Goal: Task Accomplishment & Management: Complete application form

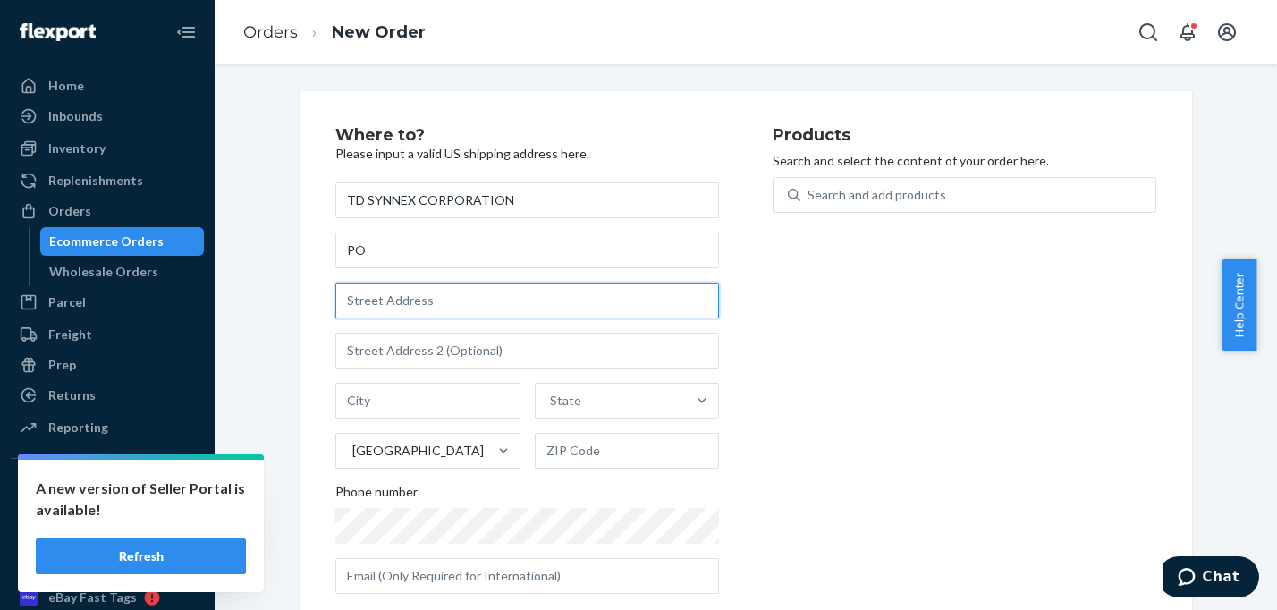
click at [435, 304] on input "text" at bounding box center [527, 301] width 384 height 36
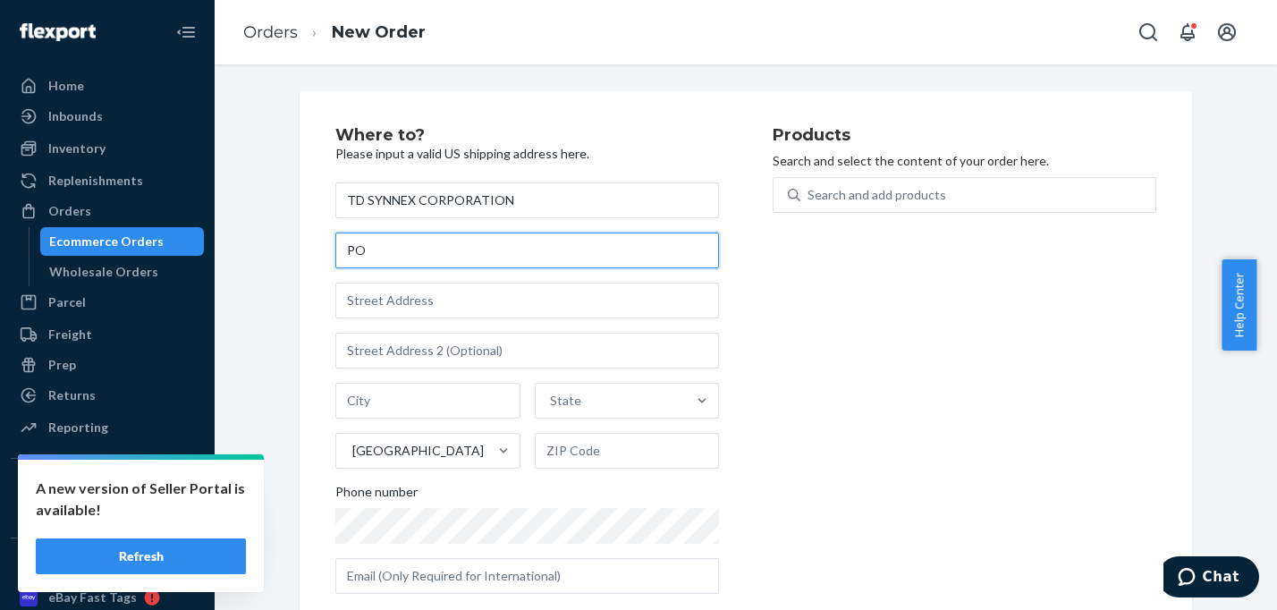
click at [405, 236] on input "PO" at bounding box center [527, 251] width 384 height 36
click at [402, 233] on input "PO 38" at bounding box center [527, 251] width 384 height 36
type input "PO 38236853"
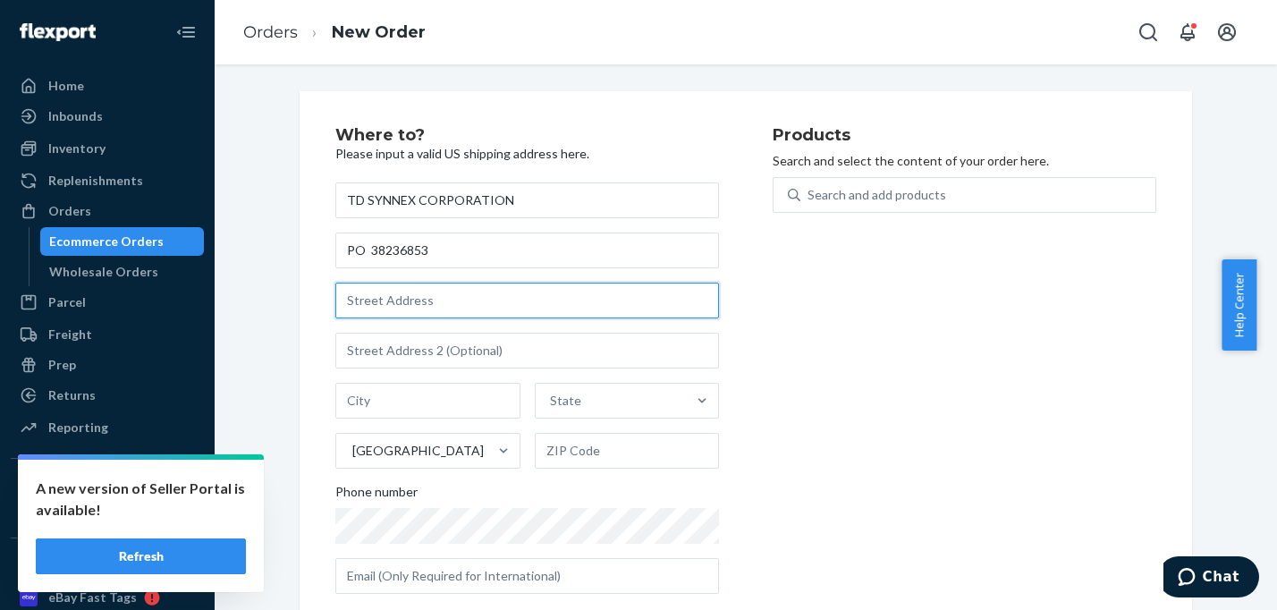
click at [360, 304] on input "text" at bounding box center [527, 301] width 384 height 36
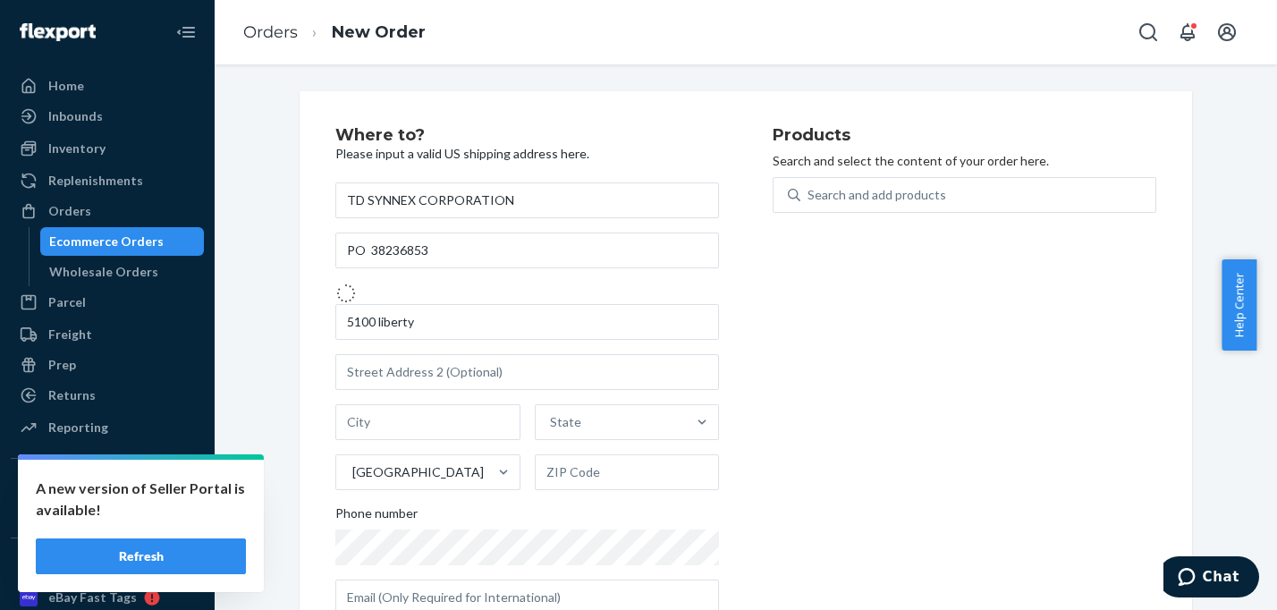
type input "[STREET_ADDRESS]"
type input "[GEOGRAPHIC_DATA]"
type input "76177"
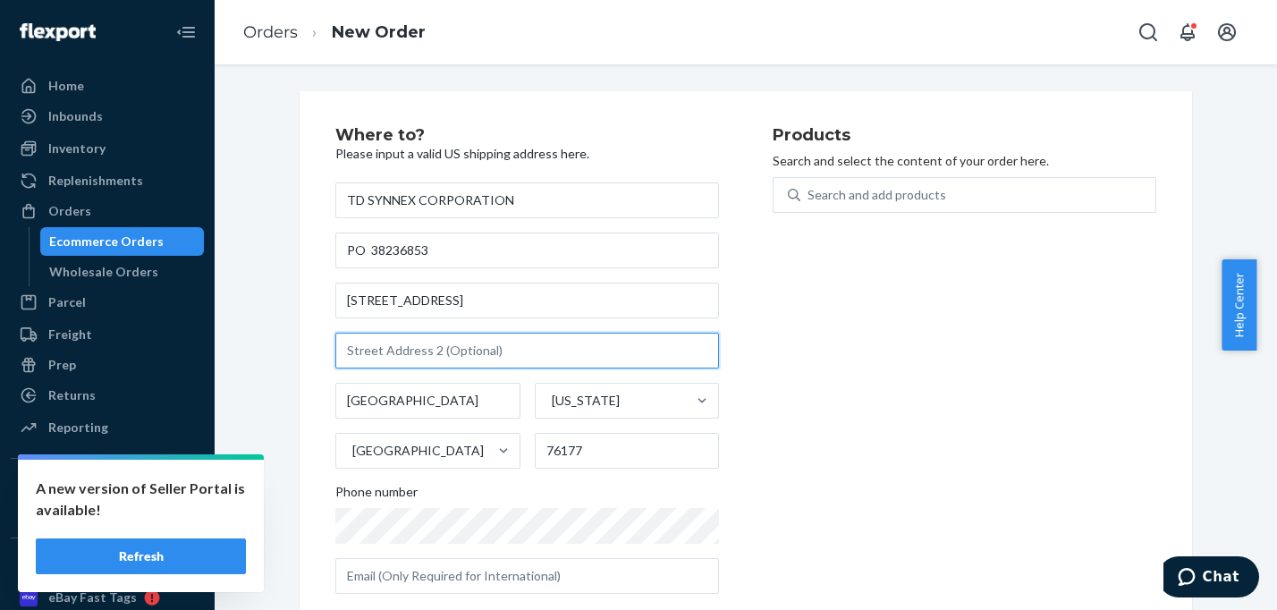
click at [366, 358] on input "text" at bounding box center [527, 351] width 384 height 36
type input "Alliance [GEOGRAPHIC_DATA]"
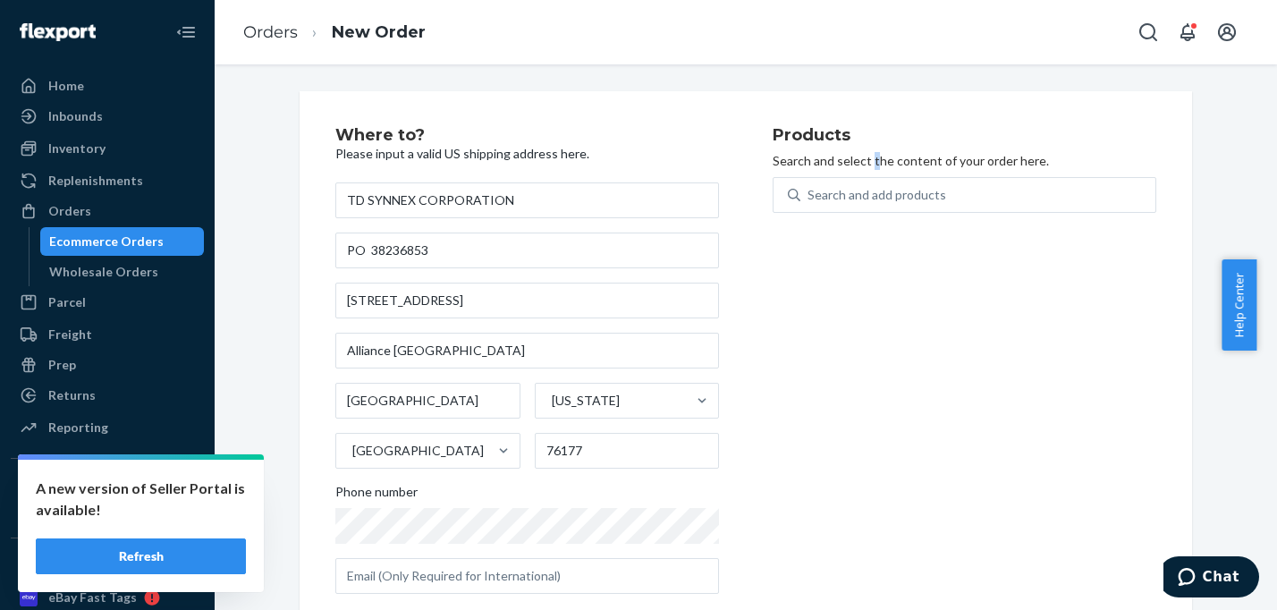
drag, startPoint x: 862, startPoint y: 166, endPoint x: 829, endPoint y: 218, distance: 61.5
click at [856, 175] on div "Products Search and select the content of your order here. Search and add produ…" at bounding box center [965, 367] width 384 height 481
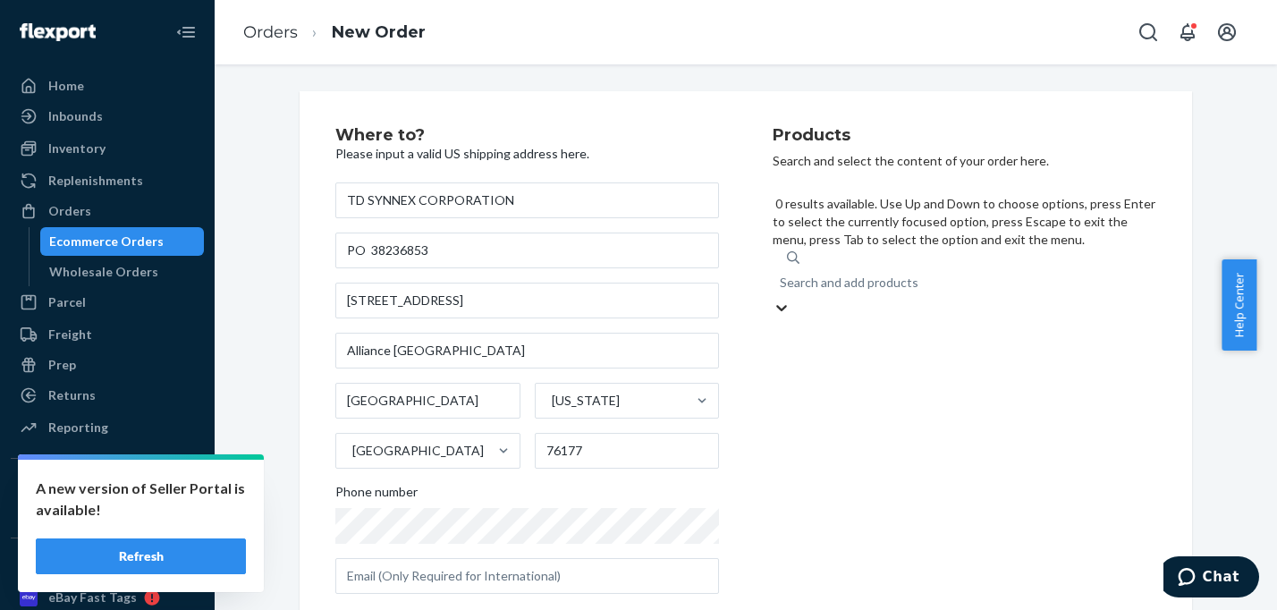
click at [964, 267] on div "Search and add products" at bounding box center [965, 283] width 384 height 32
click at [782, 274] on input "0 results available. Use Up and Down to choose options, press Enter to select t…" at bounding box center [781, 283] width 2 height 18
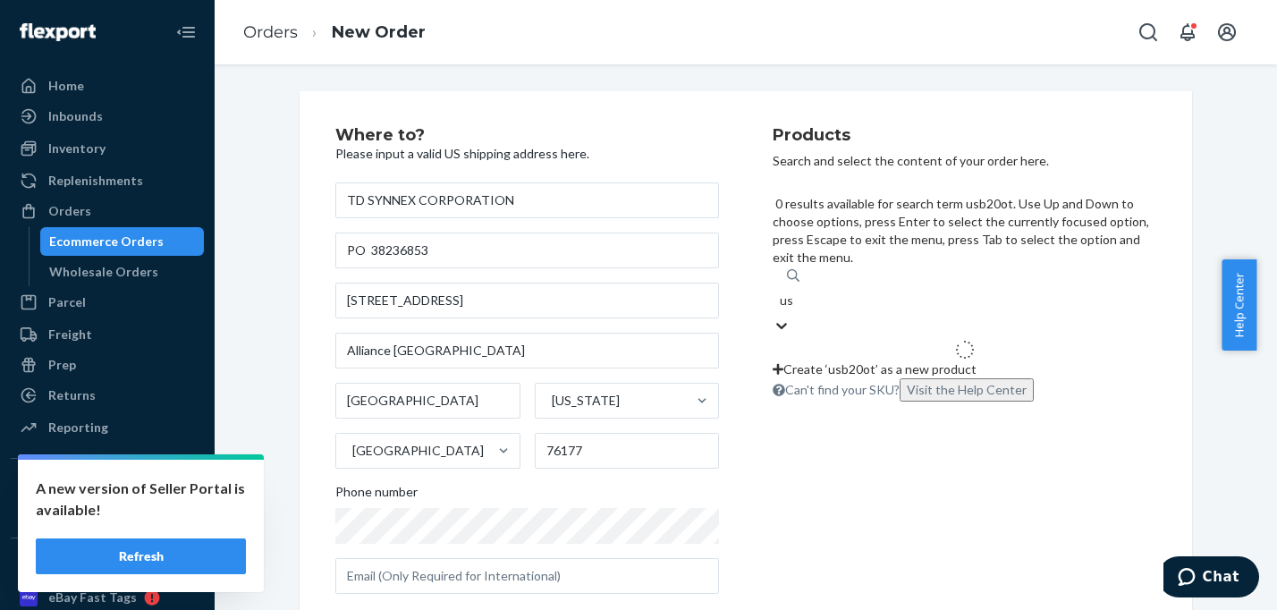
type input "u"
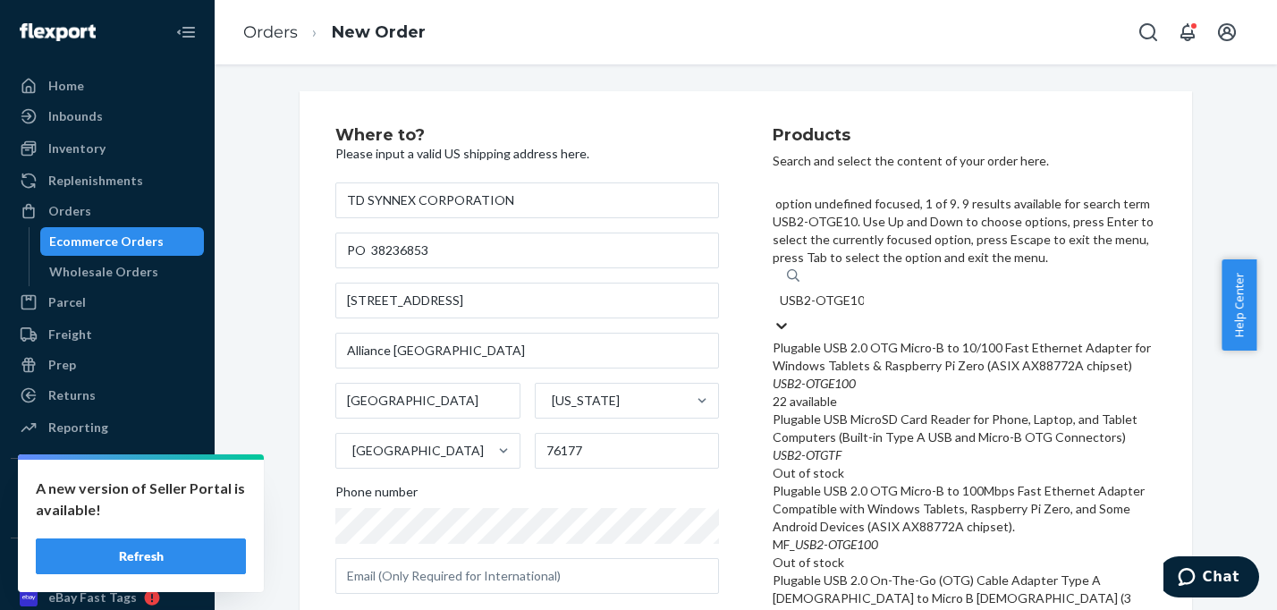
type input "USB2-OTGE100"
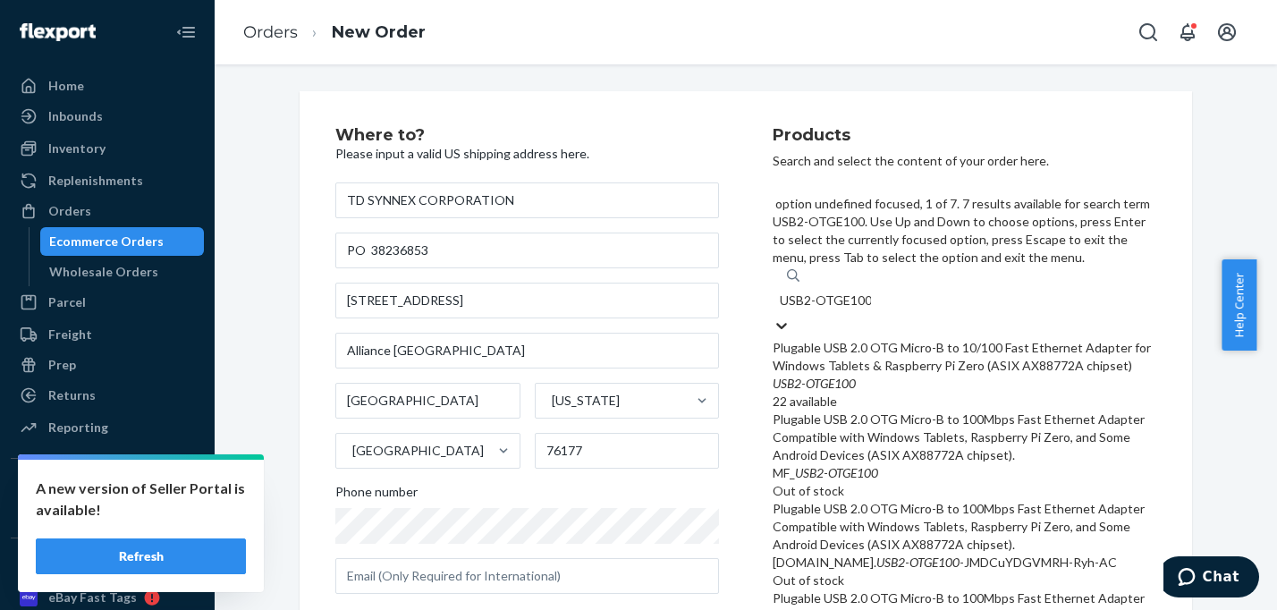
click at [926, 339] on div "Plugable USB 2.0 OTG Micro-B to 10/100 Fast Ethernet Adapter for Windows Tablet…" at bounding box center [965, 357] width 384 height 36
click at [871, 292] on input "USB2-OTGE100" at bounding box center [825, 301] width 91 height 18
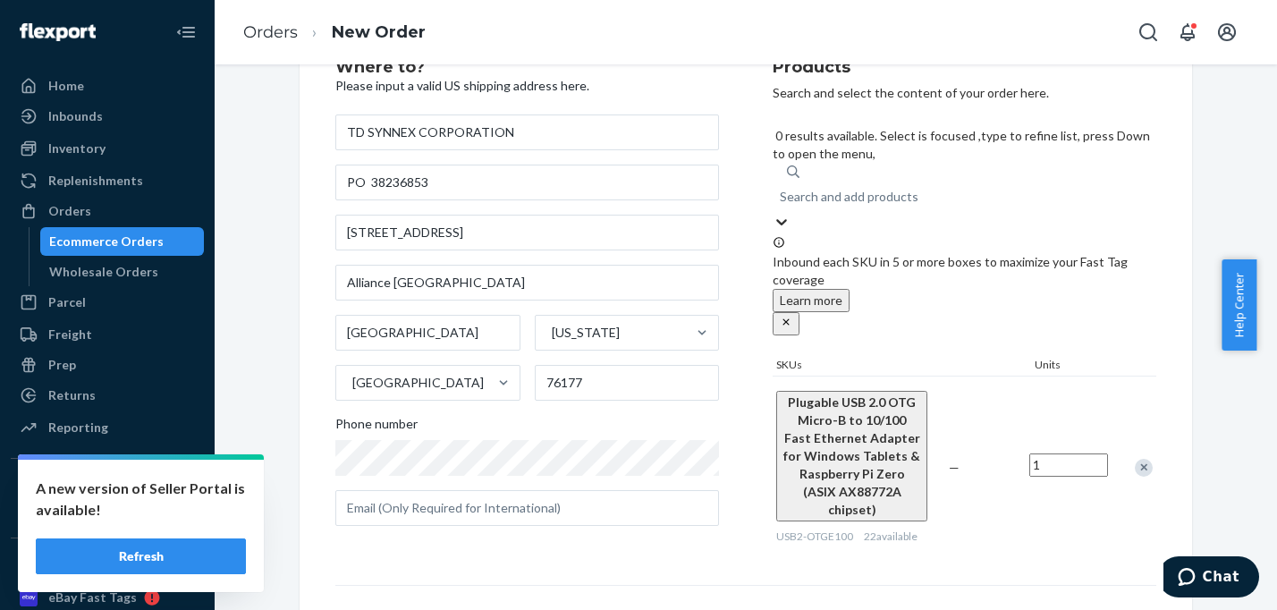
scroll to position [76, 0]
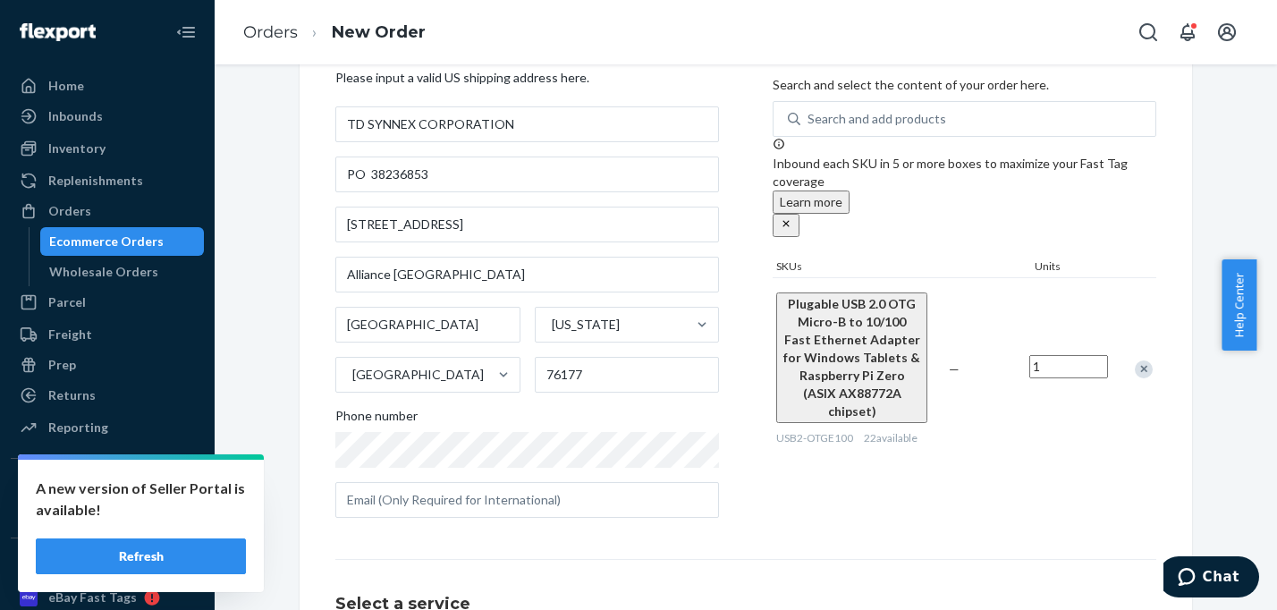
drag, startPoint x: 1055, startPoint y: 328, endPoint x: 1021, endPoint y: 328, distance: 34.0
click at [1026, 335] on div "1" at bounding box center [1069, 369] width 86 height 69
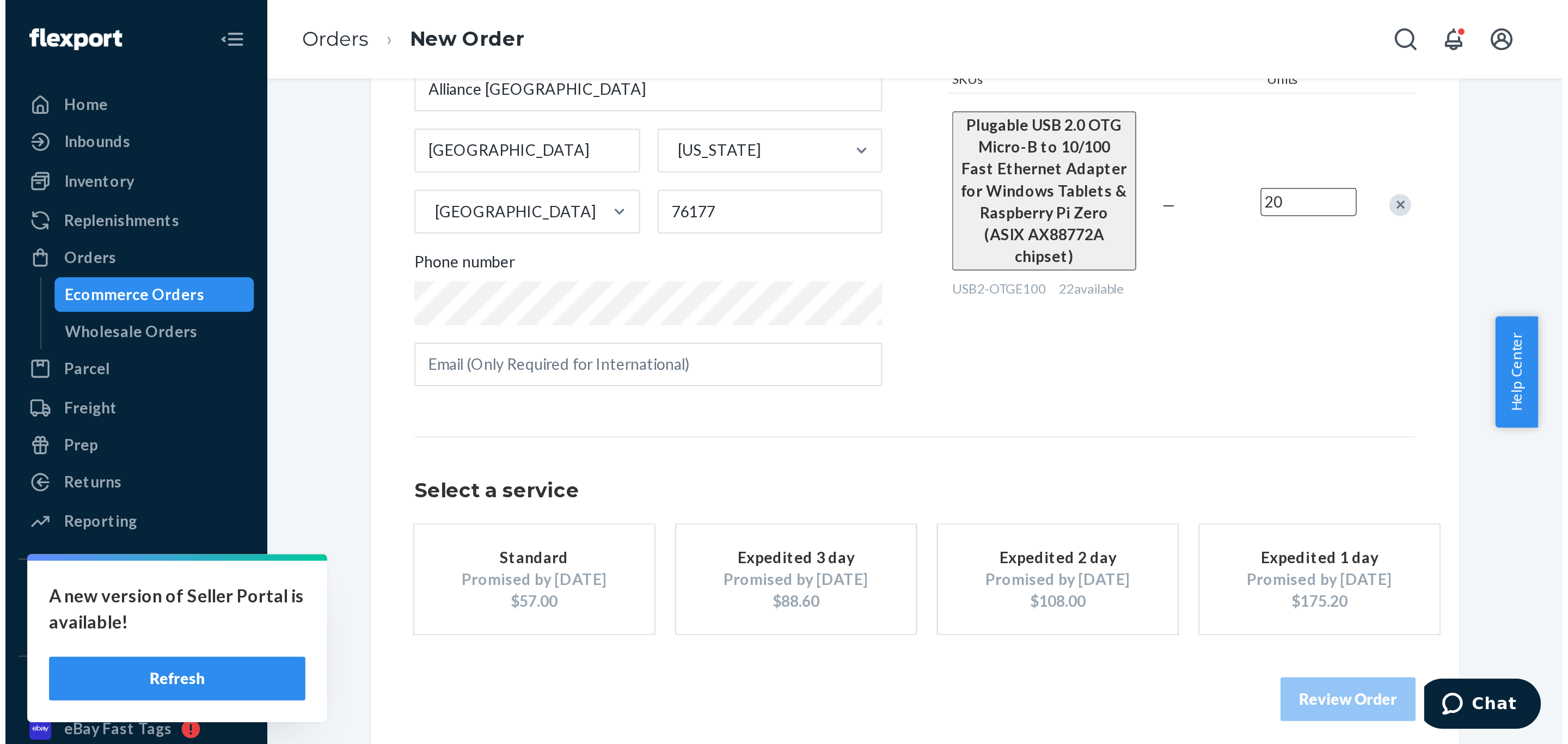
scroll to position [170, 0]
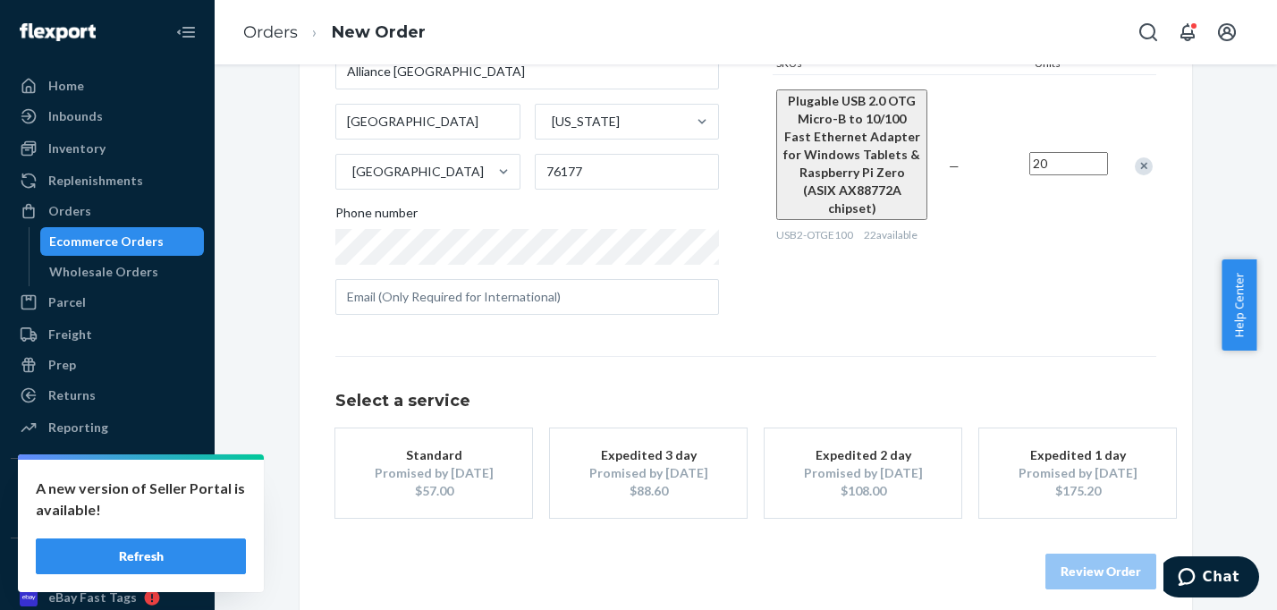
type input "20"
drag, startPoint x: 792, startPoint y: 609, endPoint x: 448, endPoint y: 511, distance: 357.3
click at [448, 510] on button "Standard Promised by [DATE] $57.00" at bounding box center [433, 472] width 197 height 89
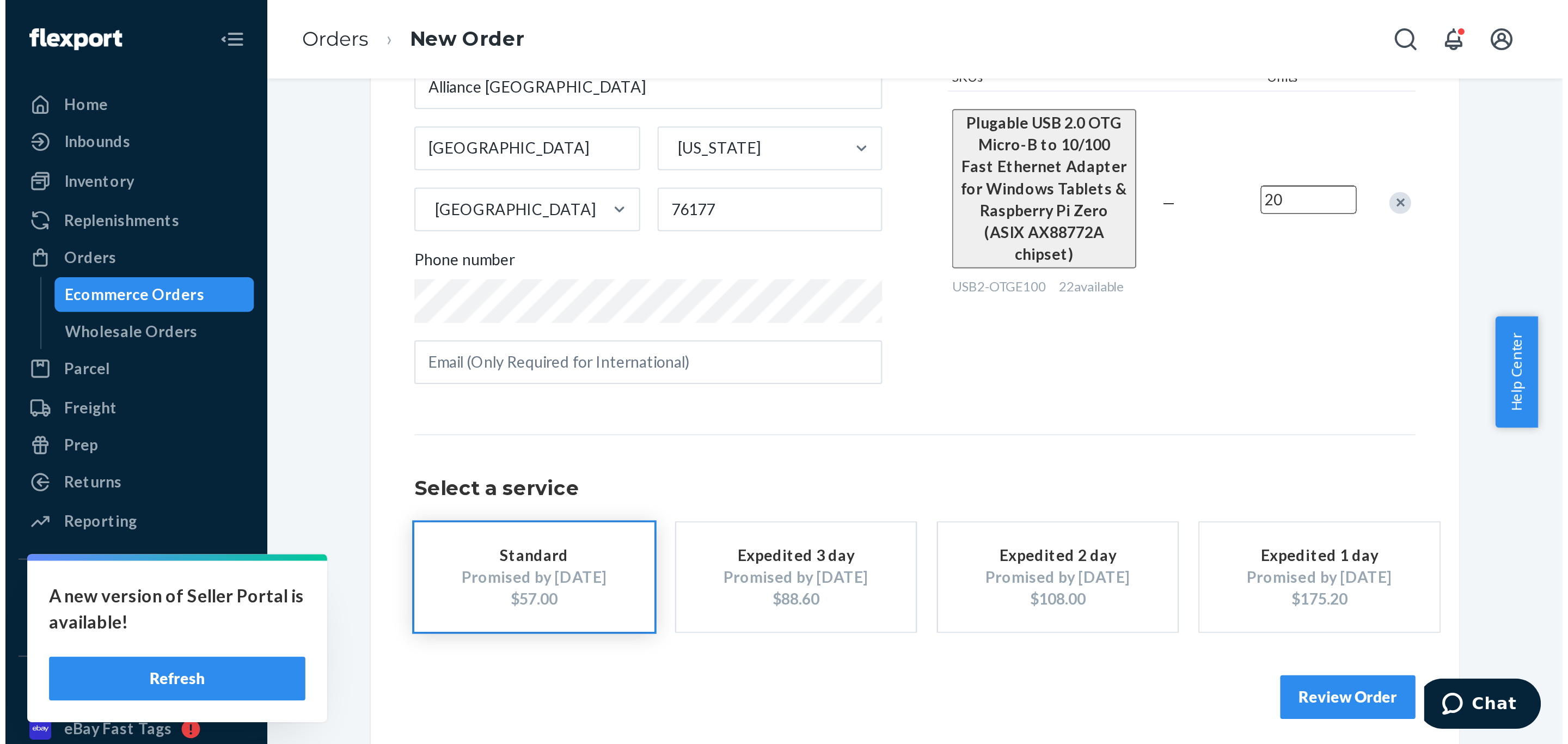
scroll to position [0, 0]
